Goal: Task Accomplishment & Management: Use online tool/utility

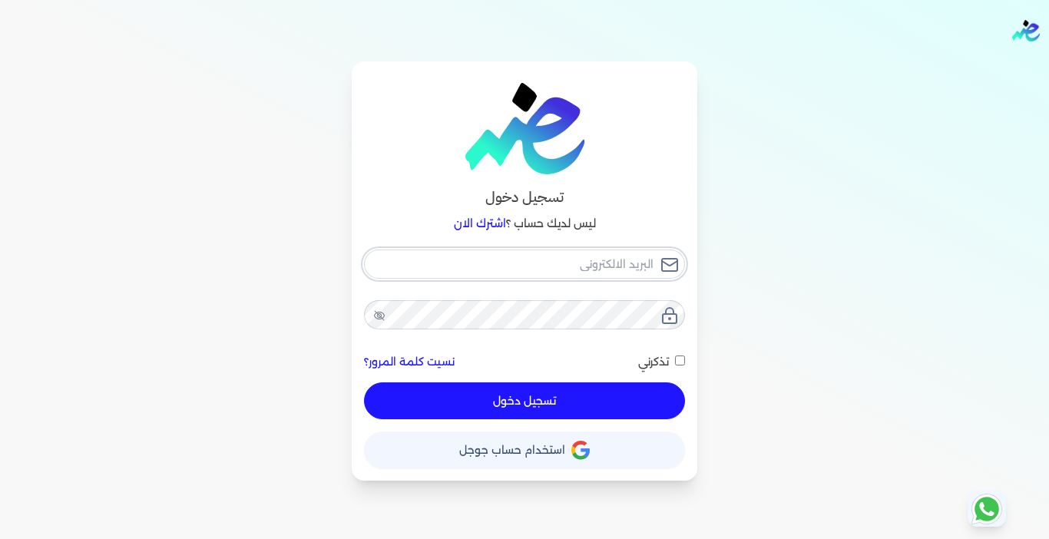
type input "[EMAIL_ADDRESS][DOMAIN_NAME]"
click at [601, 407] on button "تسجيل دخول" at bounding box center [524, 400] width 321 height 37
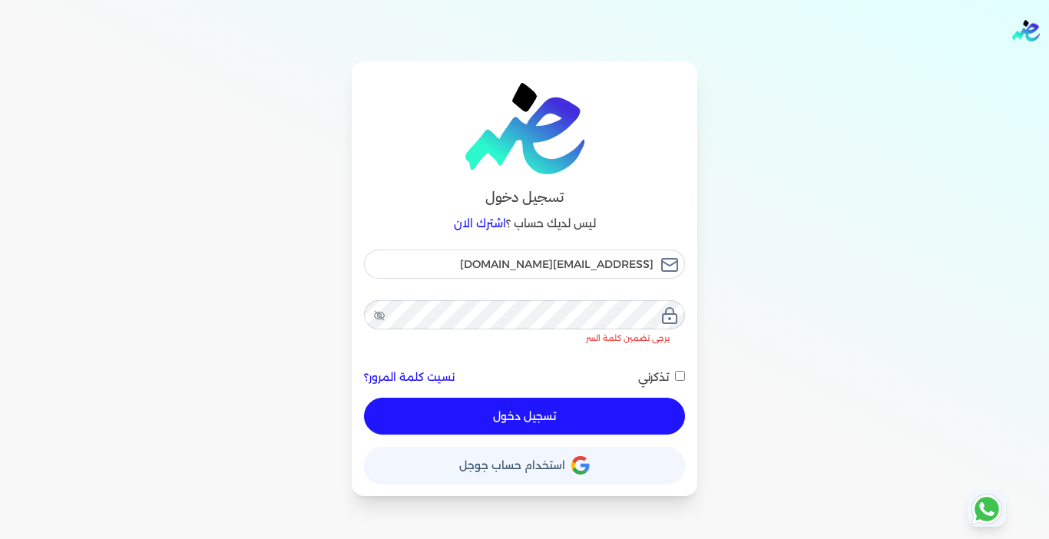
checkbox input "false"
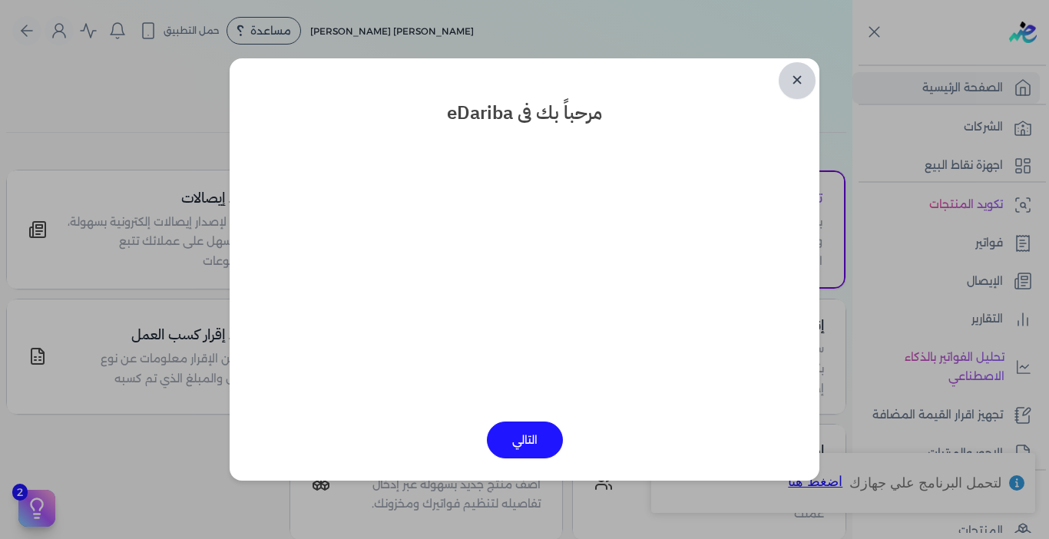
click at [803, 80] on link "✕" at bounding box center [797, 80] width 37 height 37
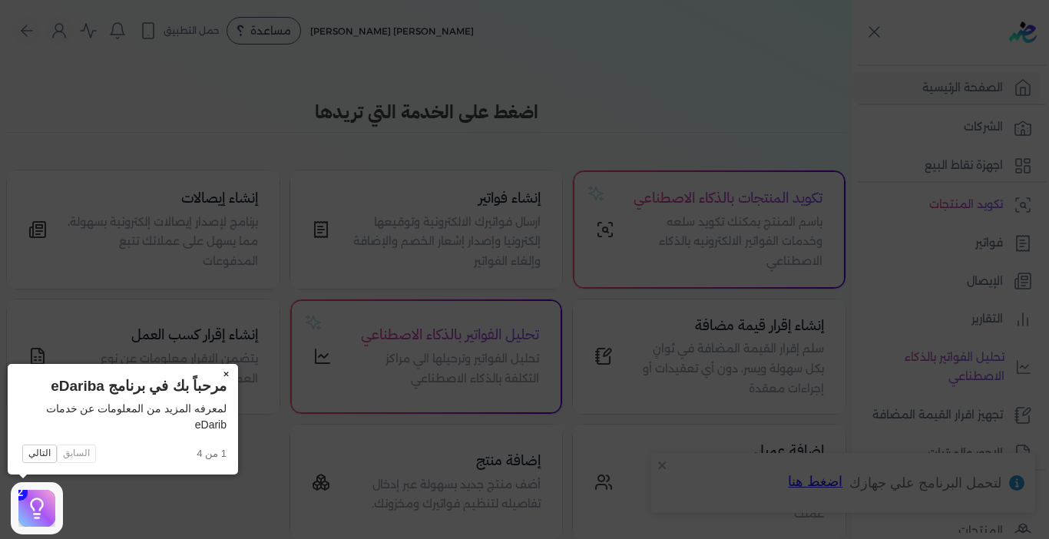
click at [223, 372] on button "×" at bounding box center [225, 375] width 25 height 22
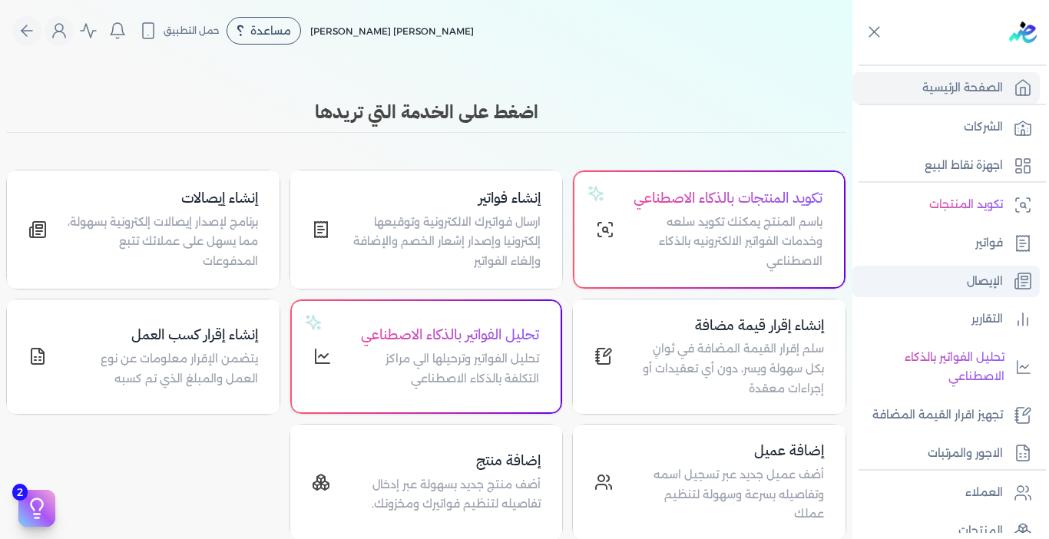
click at [970, 285] on p "الإيصال" at bounding box center [985, 282] width 36 height 20
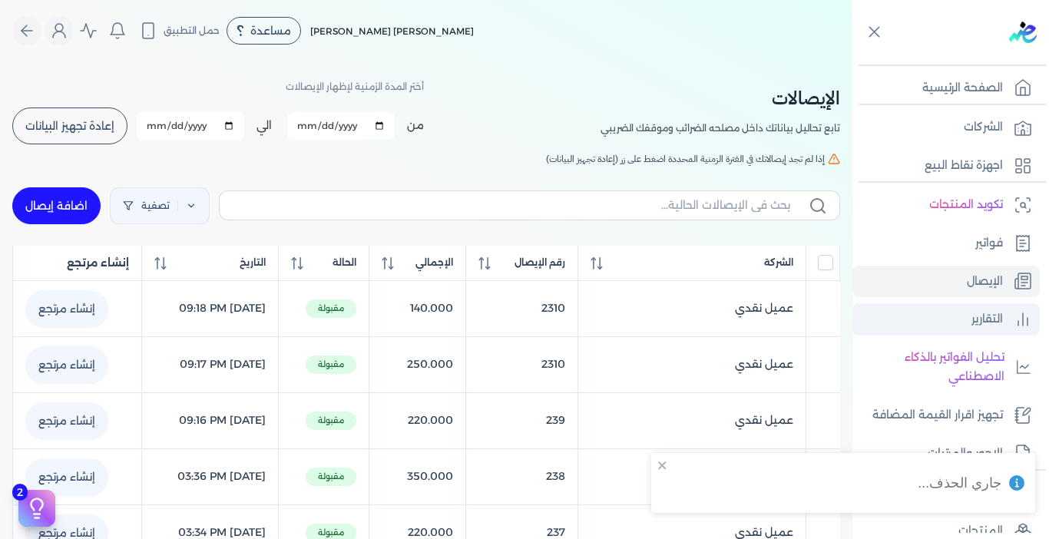
checkbox input "false"
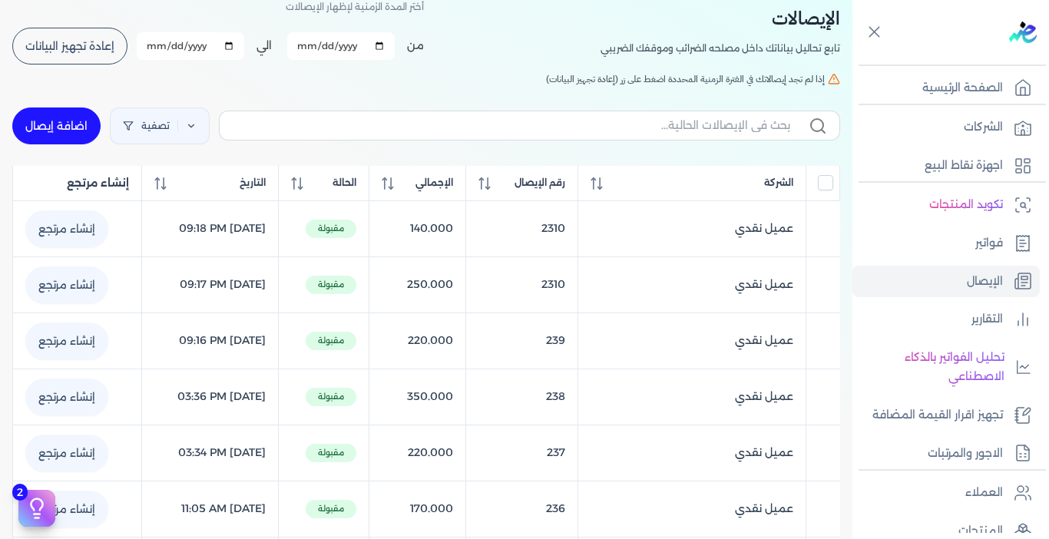
scroll to position [77, 0]
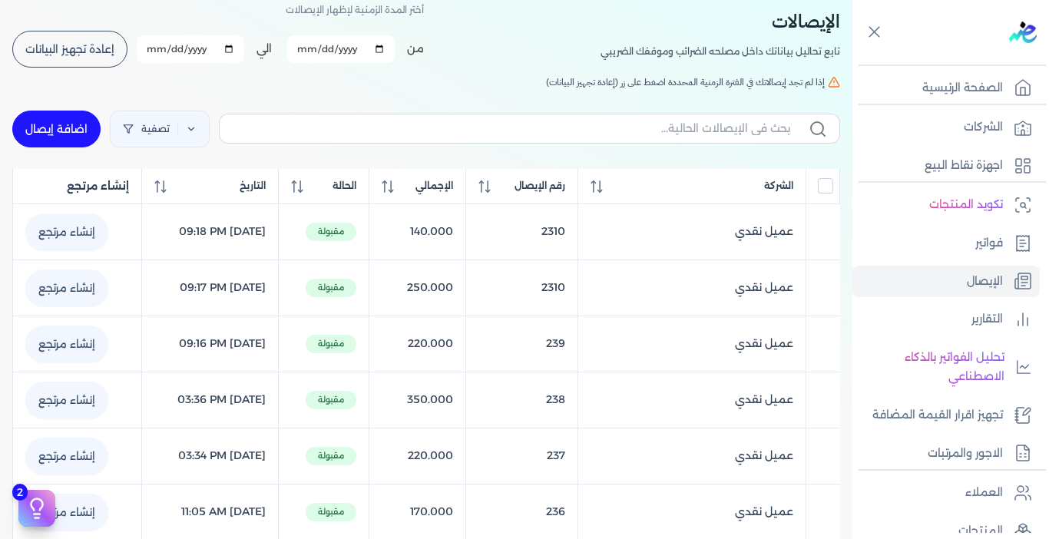
click at [62, 127] on link "اضافة إيصال" at bounding box center [56, 129] width 88 height 37
select select "EGP"
select select "EGS"
select select "B"
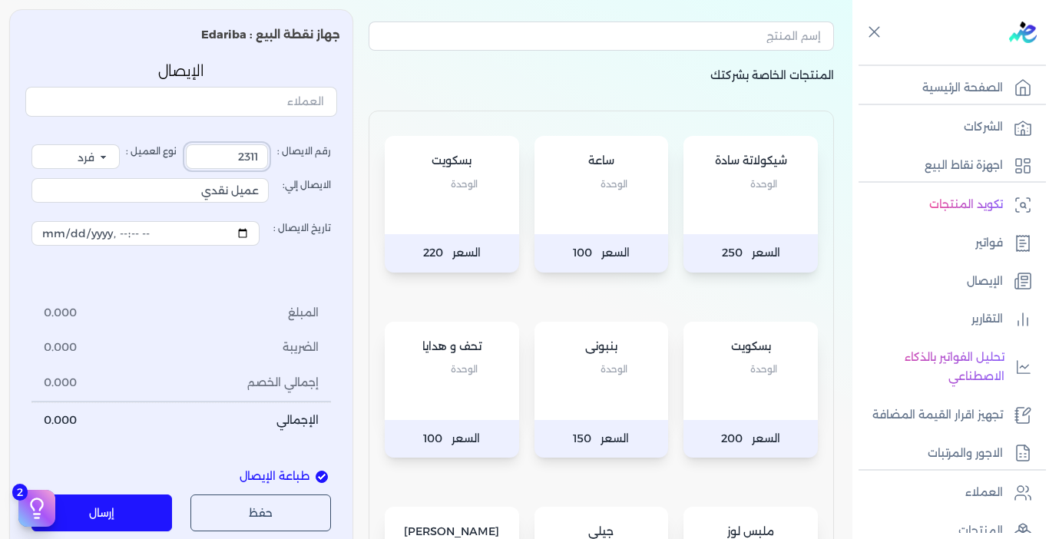
drag, startPoint x: 246, startPoint y: 164, endPoint x: 321, endPoint y: 168, distance: 75.4
click at [321, 168] on label "رقم الايصال : 2311" at bounding box center [258, 156] width 145 height 25
type input "240"
click at [347, 130] on div "جهاز نقطة البيع : Edariba الإيصال رقم الايصال : 240 نوع العميل : فرد شركة شخص ا…" at bounding box center [181, 515] width 344 height 1012
click at [489, 213] on div "بسكويت الوحدة" at bounding box center [452, 185] width 134 height 98
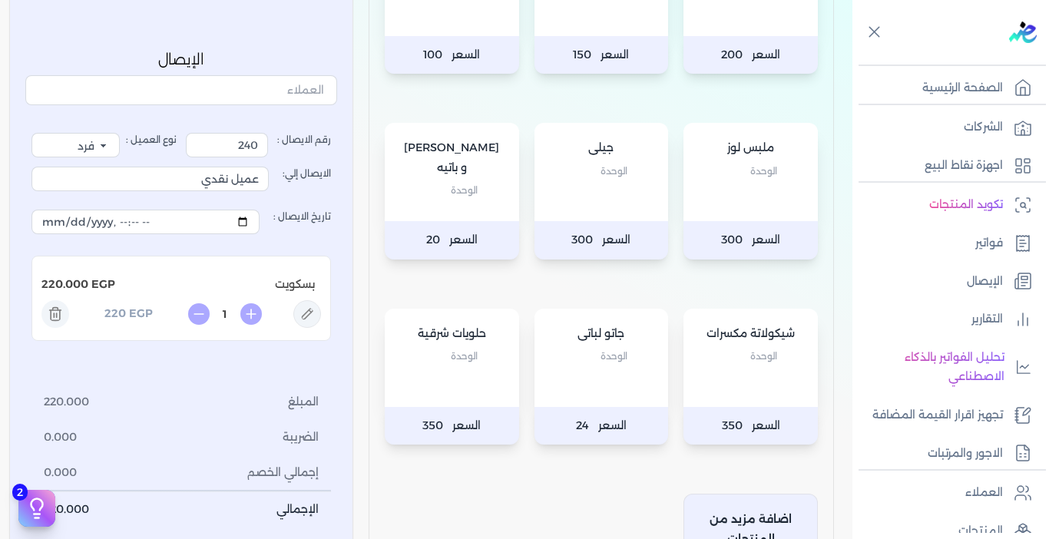
scroll to position [691, 0]
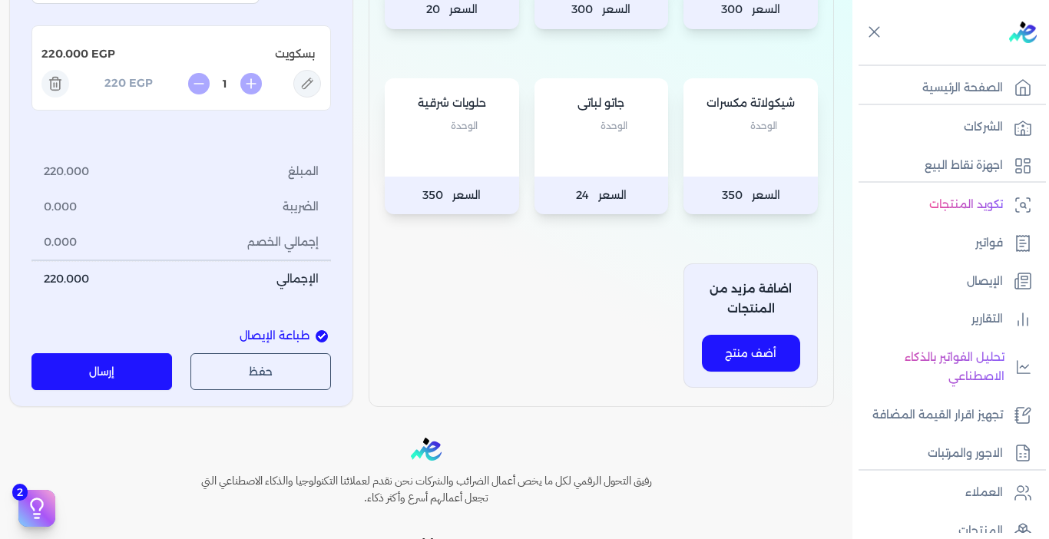
click at [110, 379] on button "إرسال" at bounding box center [101, 372] width 141 height 37
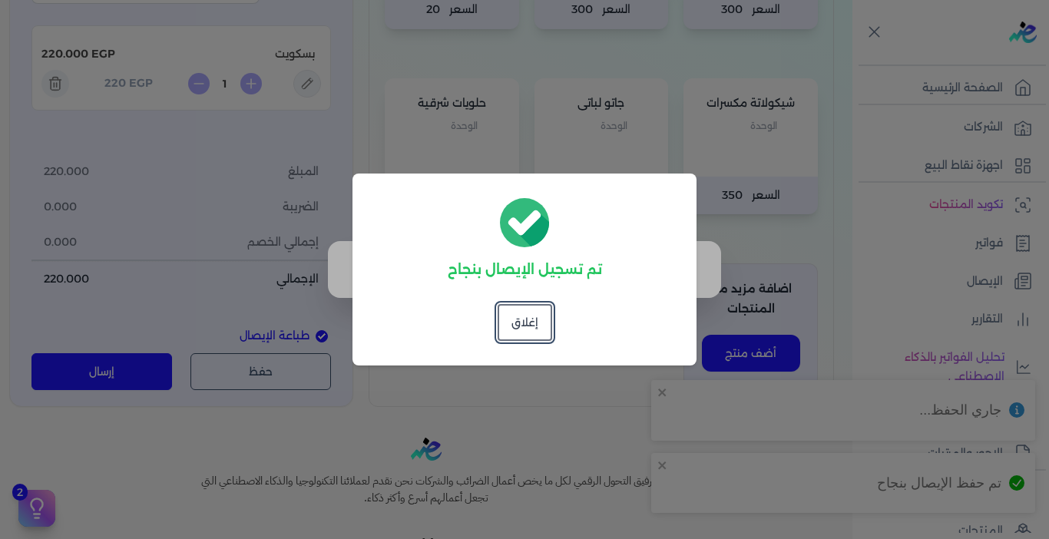
click at [529, 320] on button "إغلاق" at bounding box center [525, 322] width 55 height 37
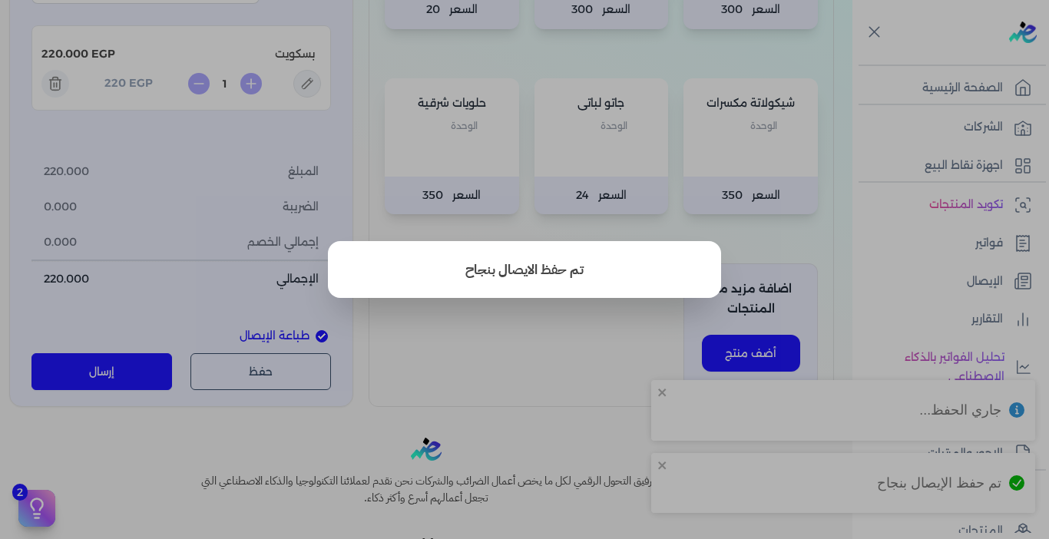
click at [568, 343] on button "close" at bounding box center [524, 269] width 1049 height 539
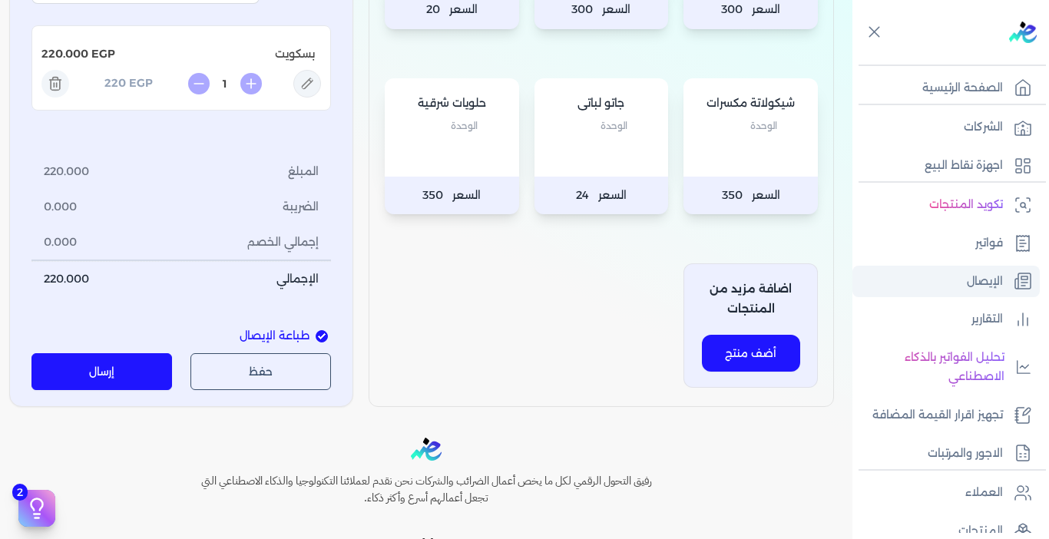
click at [967, 290] on p "الإيصال" at bounding box center [985, 282] width 36 height 20
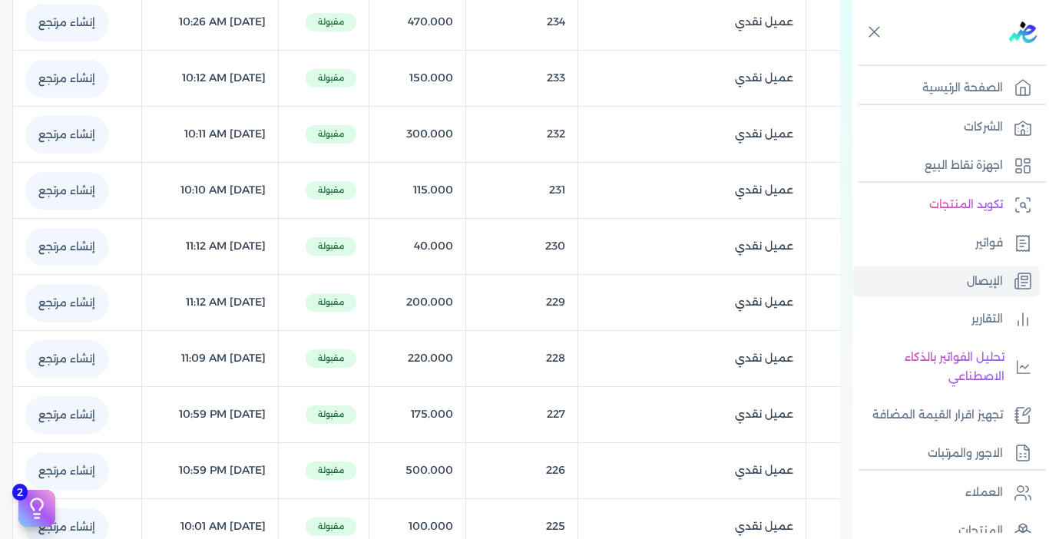
scroll to position [65, 0]
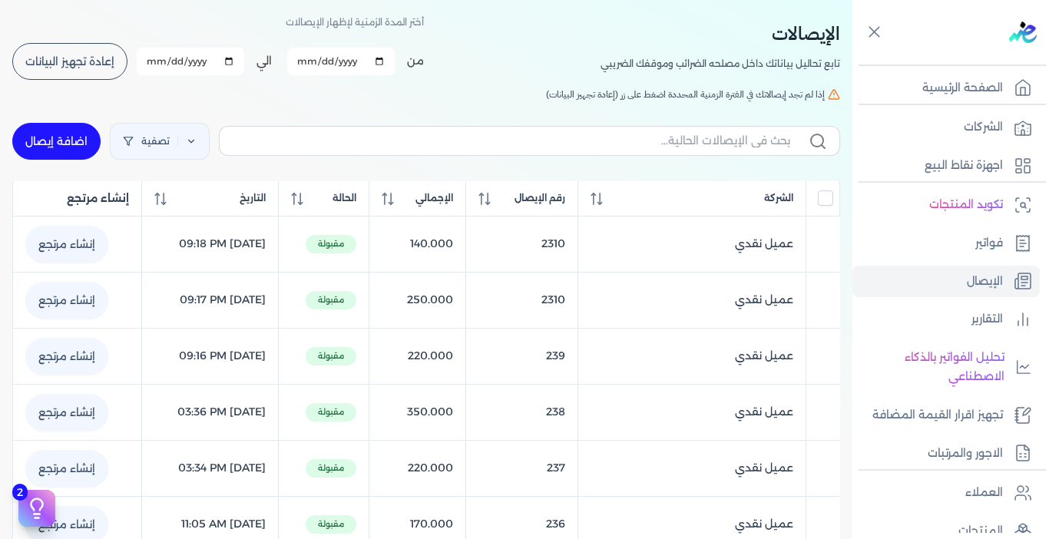
click at [78, 57] on span "إعادة تجهيز البيانات" at bounding box center [69, 61] width 89 height 11
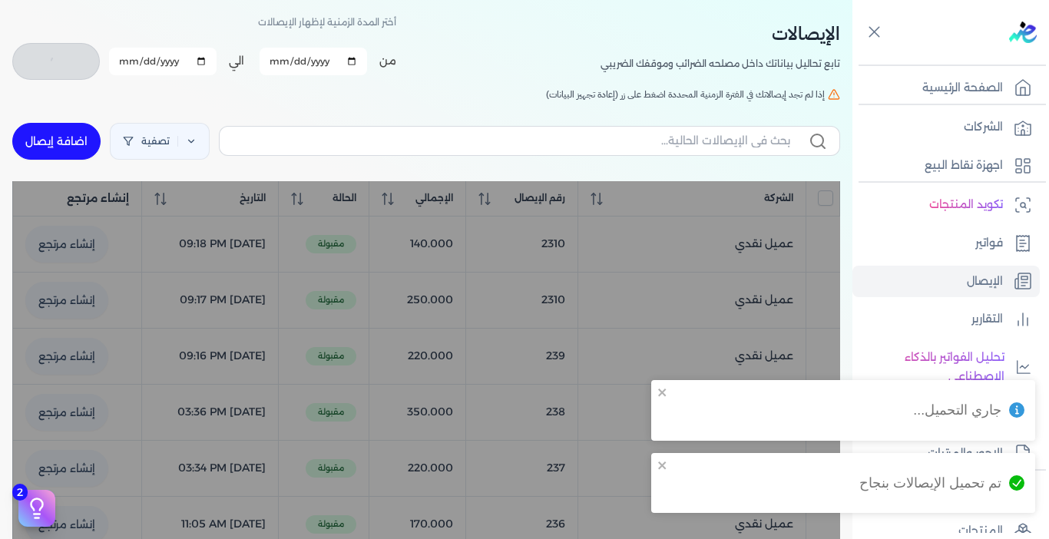
checkbox input "false"
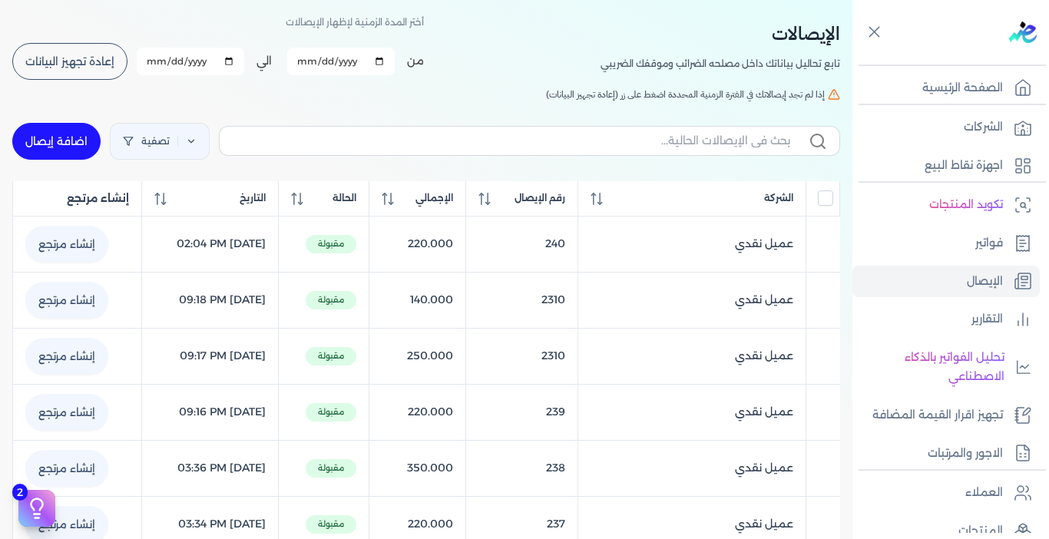
click at [56, 134] on link "اضافة إيصال" at bounding box center [56, 141] width 88 height 37
select select "EGP"
select select "EGS"
select select "B"
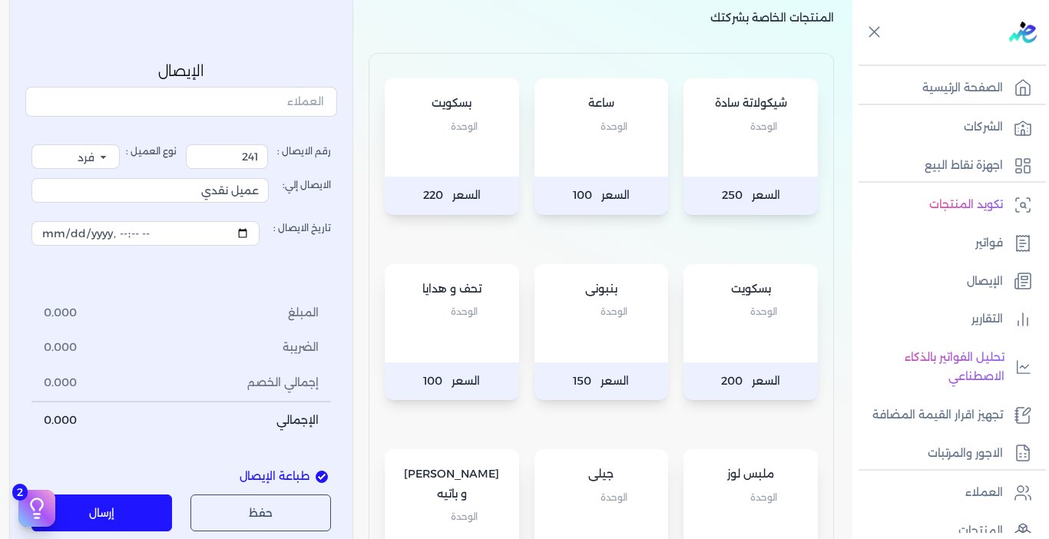
scroll to position [218, 0]
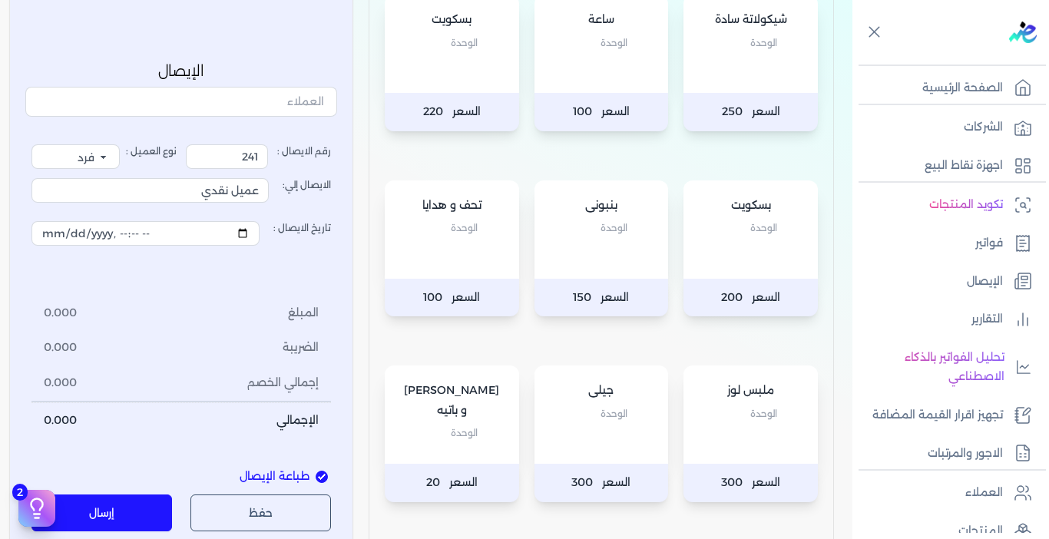
click at [584, 263] on div "بنبونى الوحدة" at bounding box center [602, 229] width 134 height 98
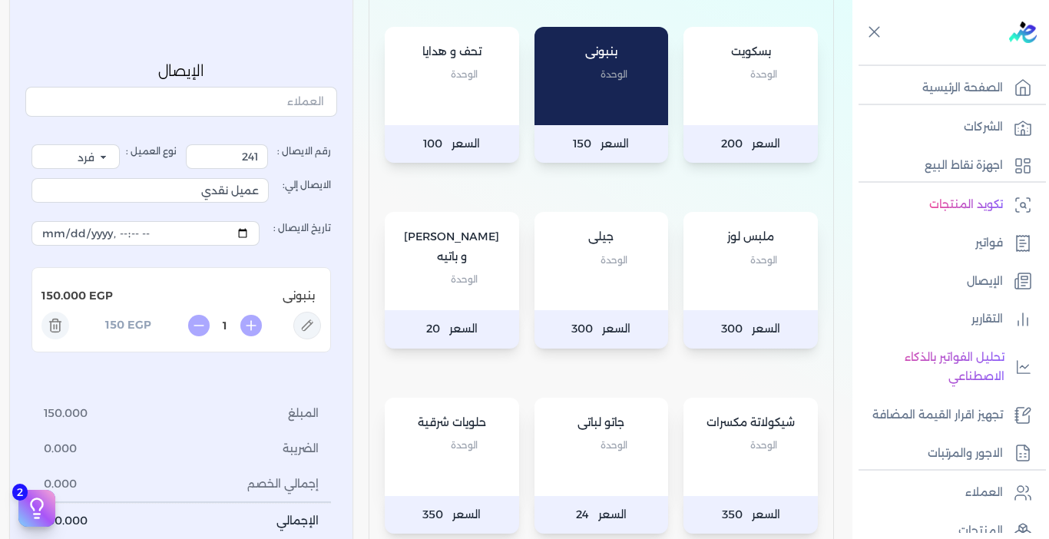
scroll to position [602, 0]
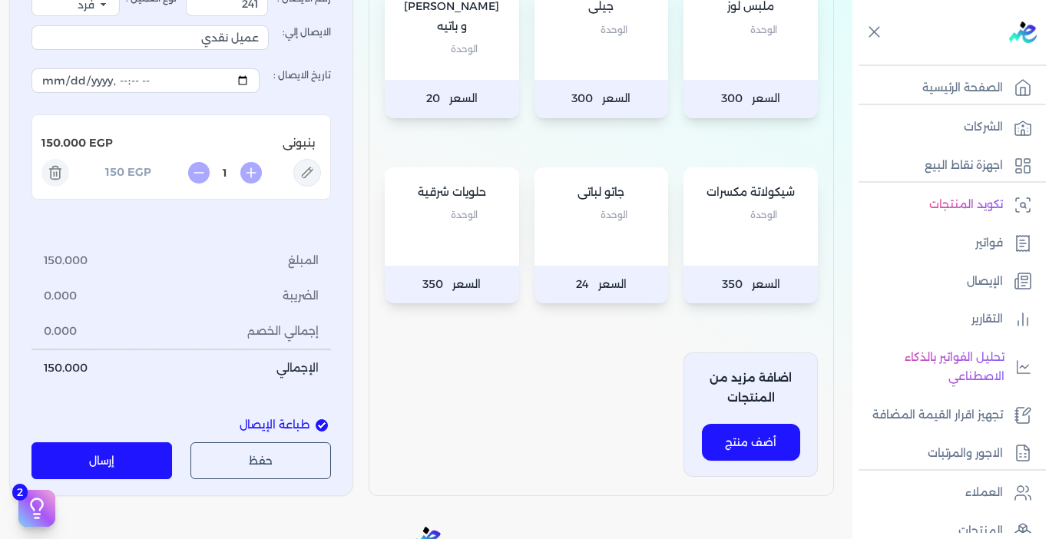
click at [438, 67] on div "بيتزا و باتيه الوحدة" at bounding box center [452, 31] width 134 height 98
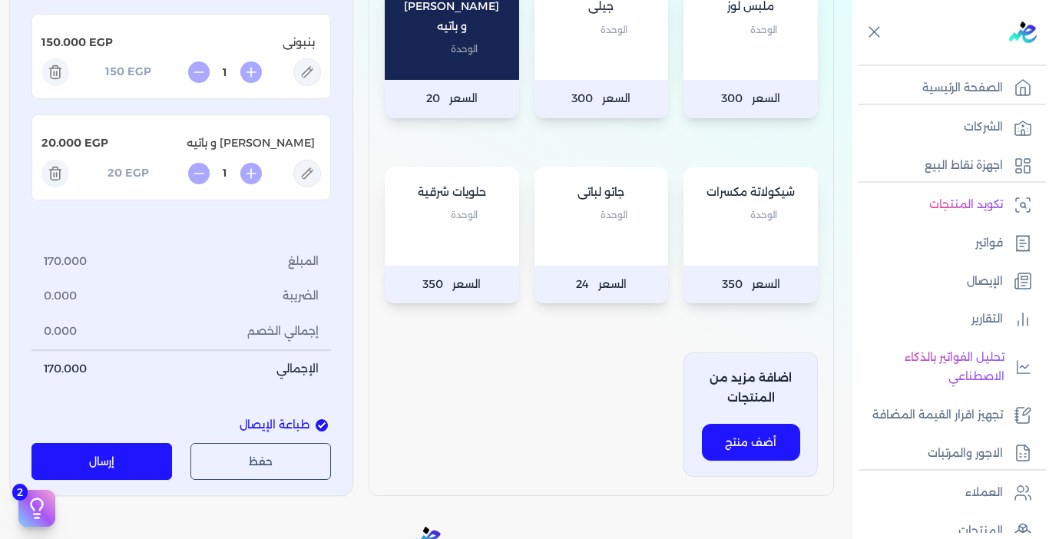
click at [438, 67] on div "بيتزا و باتيه الوحدة" at bounding box center [452, 31] width 134 height 98
type input "3"
click at [103, 463] on button "إرسال" at bounding box center [101, 461] width 141 height 37
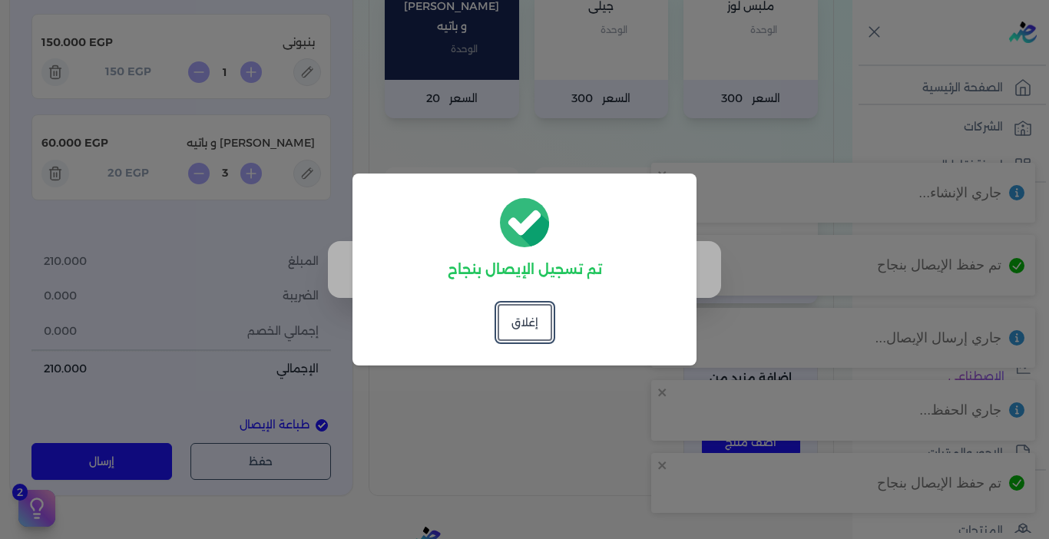
drag, startPoint x: 528, startPoint y: 333, endPoint x: 538, endPoint y: 391, distance: 59.2
click at [528, 333] on button "إغلاق" at bounding box center [525, 322] width 55 height 37
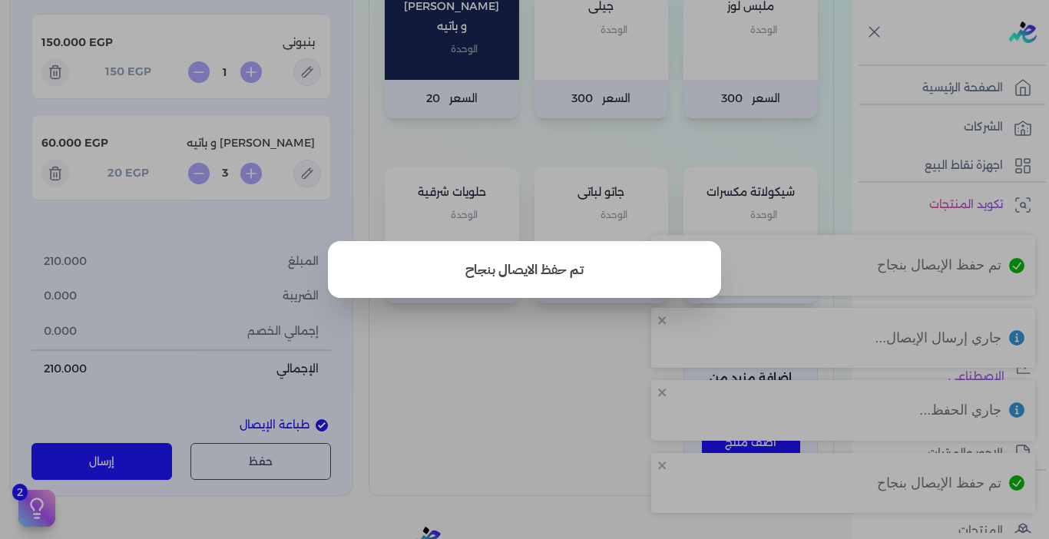
click at [541, 398] on button "close" at bounding box center [524, 269] width 1049 height 539
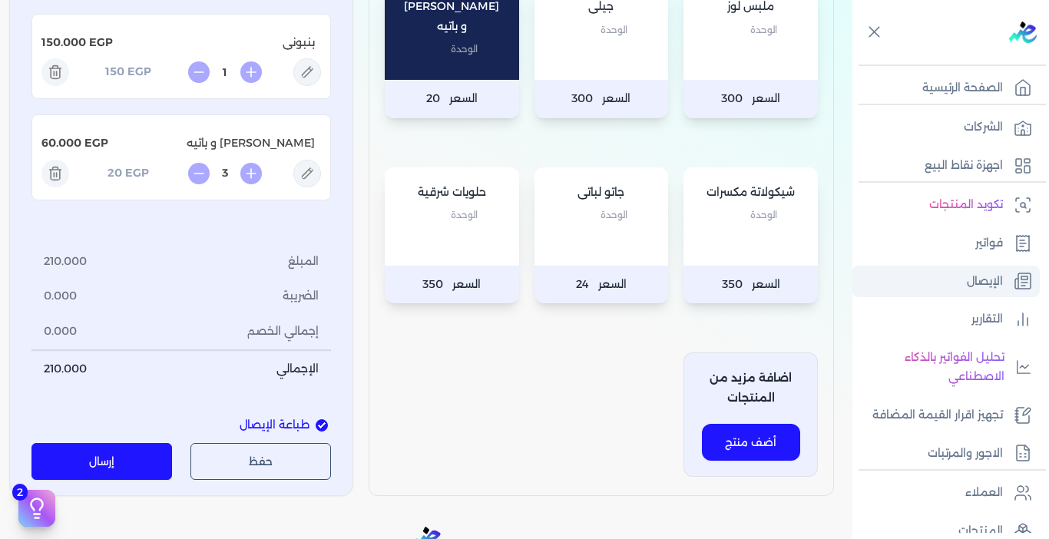
click at [965, 283] on link "الإيصال" at bounding box center [945, 282] width 187 height 32
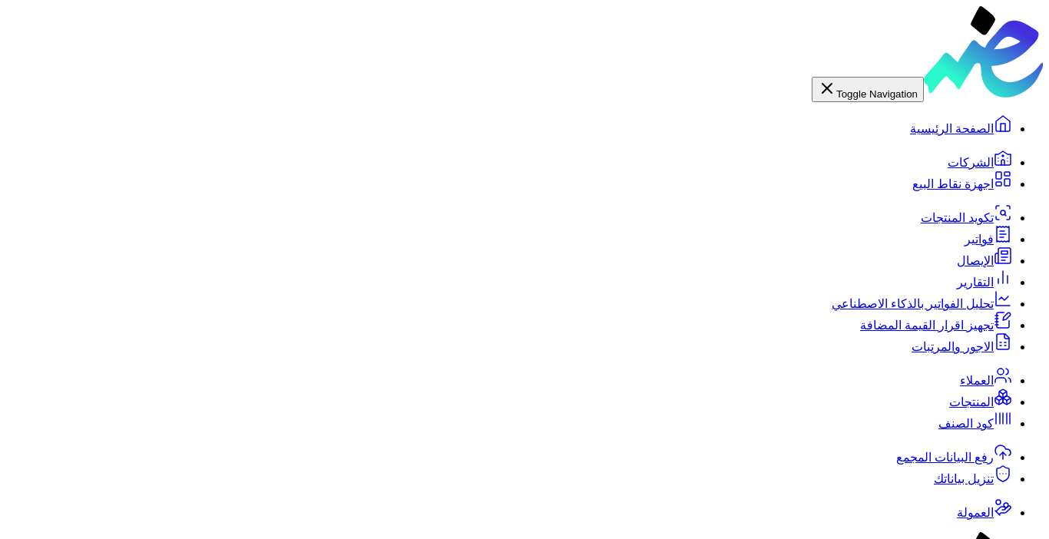
checkbox input "false"
select select "EGP"
select select "EGS"
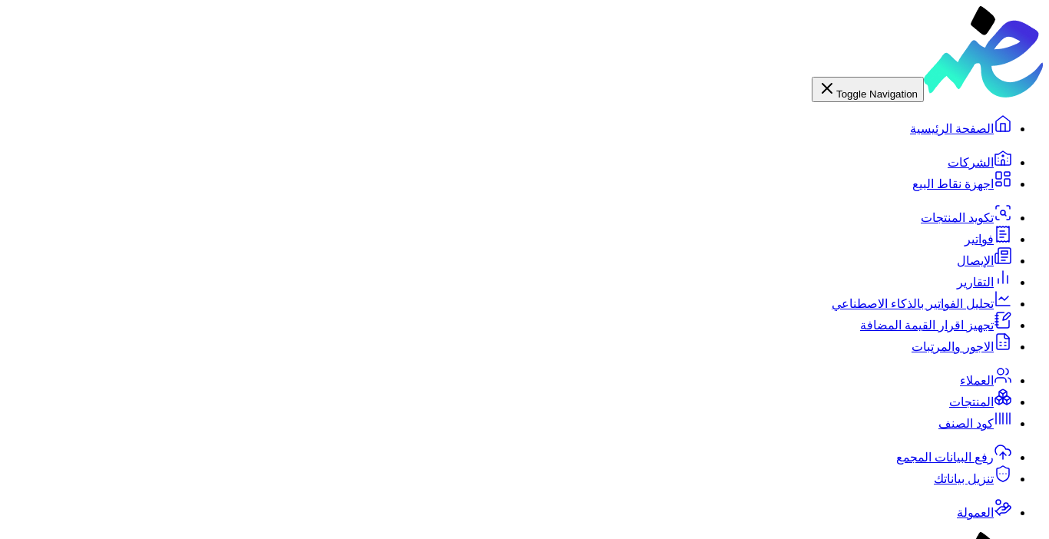
select select "B"
drag, startPoint x: 227, startPoint y: 320, endPoint x: 237, endPoint y: 319, distance: 10.0
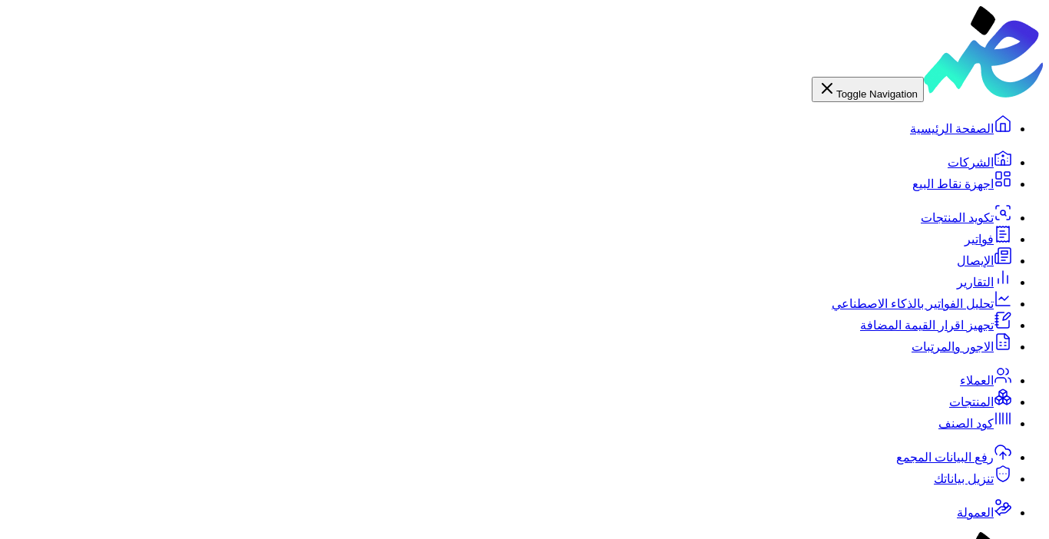
type input "0.5"
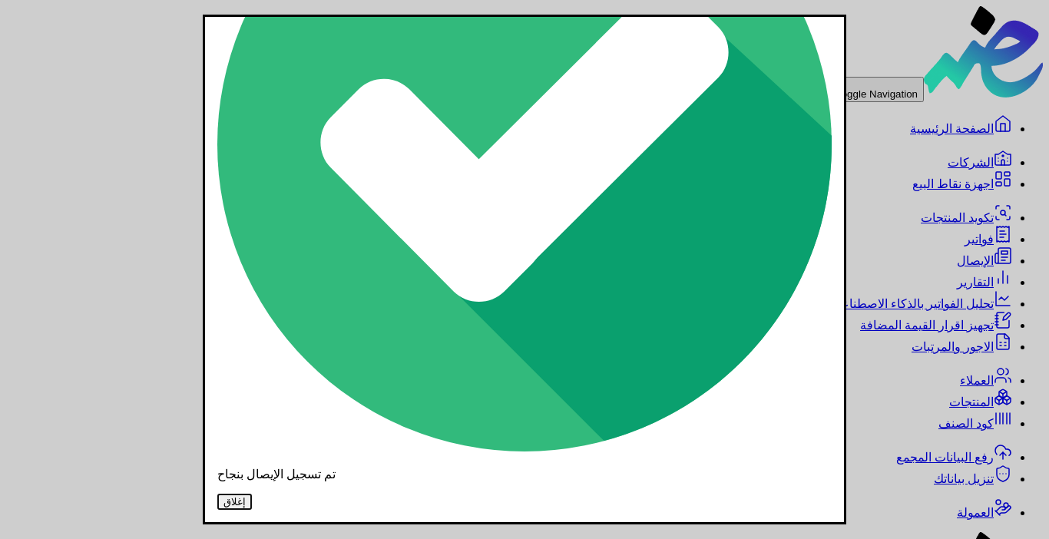
click at [252, 494] on button "إغلاق" at bounding box center [234, 502] width 35 height 16
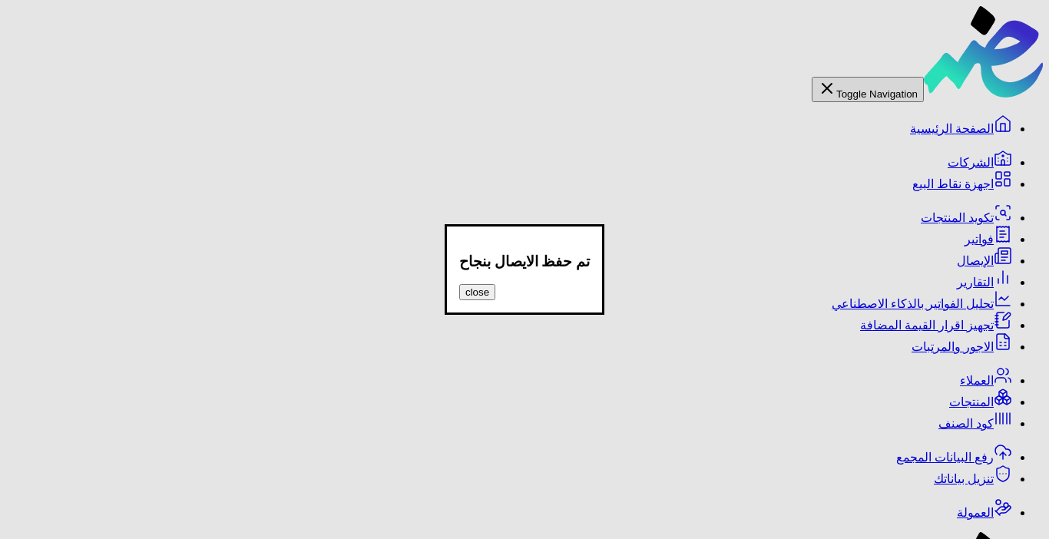
click at [495, 284] on button "close" at bounding box center [477, 292] width 36 height 16
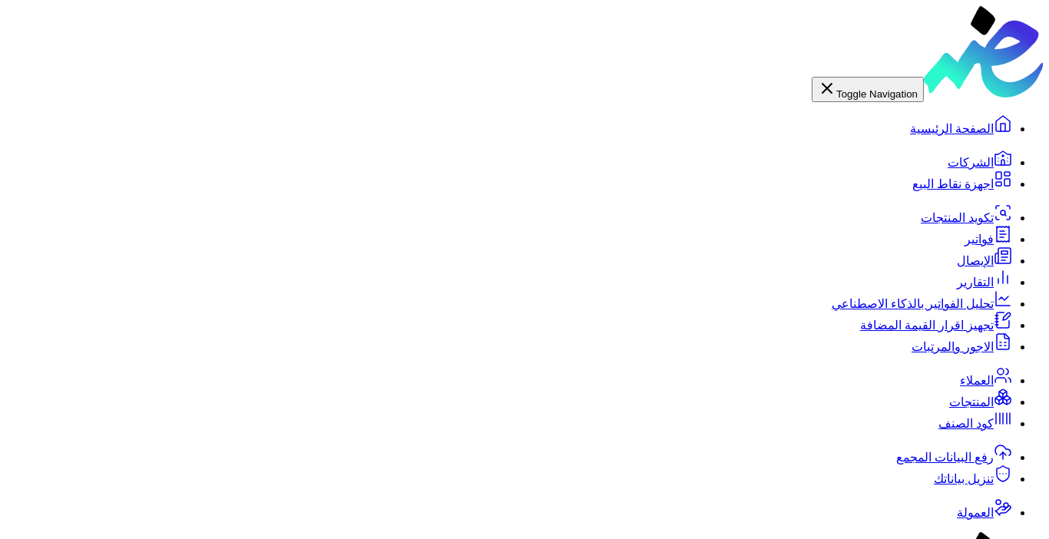
checkbox input "false"
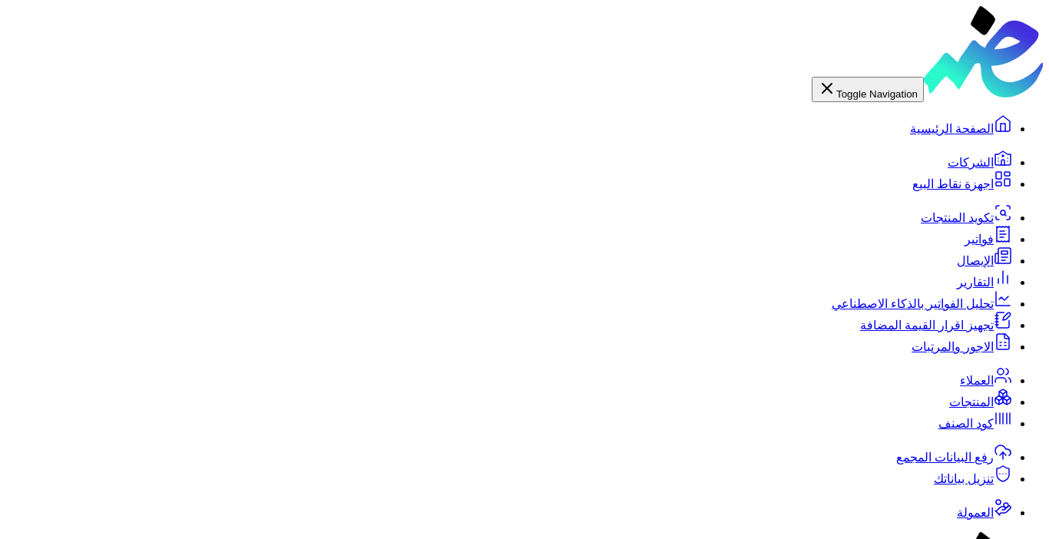
scroll to position [0, 0]
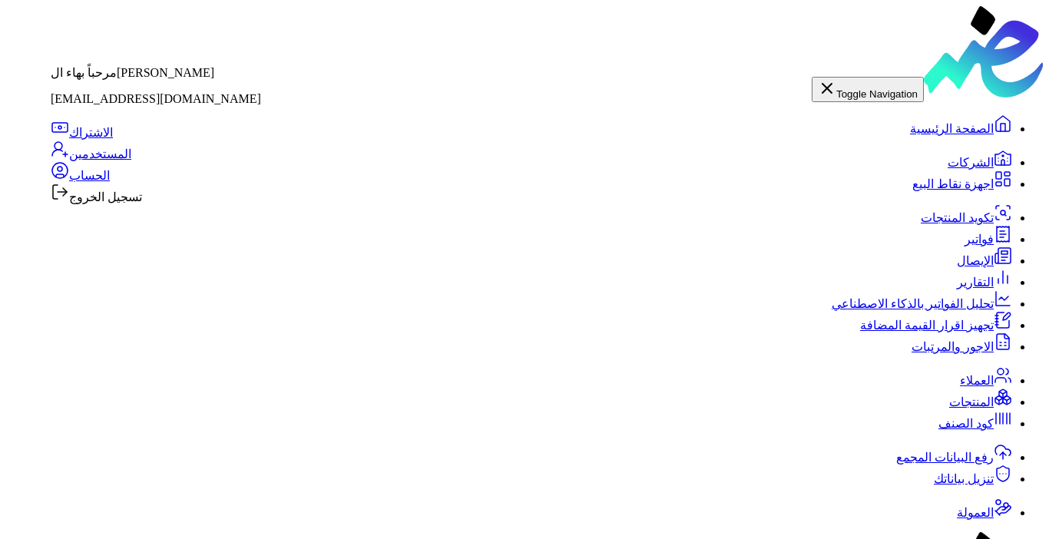
click at [142, 204] on label "تسجيل الخروج" at bounding box center [96, 196] width 91 height 13
